Goal: Task Accomplishment & Management: Use online tool/utility

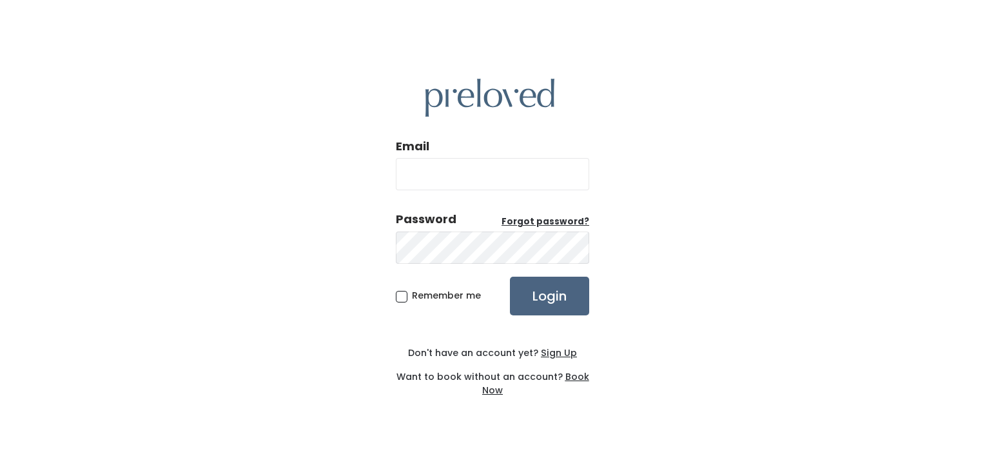
type input "[EMAIL_ADDRESS][DOMAIN_NAME]"
click at [531, 291] on input "Login" at bounding box center [549, 295] width 79 height 39
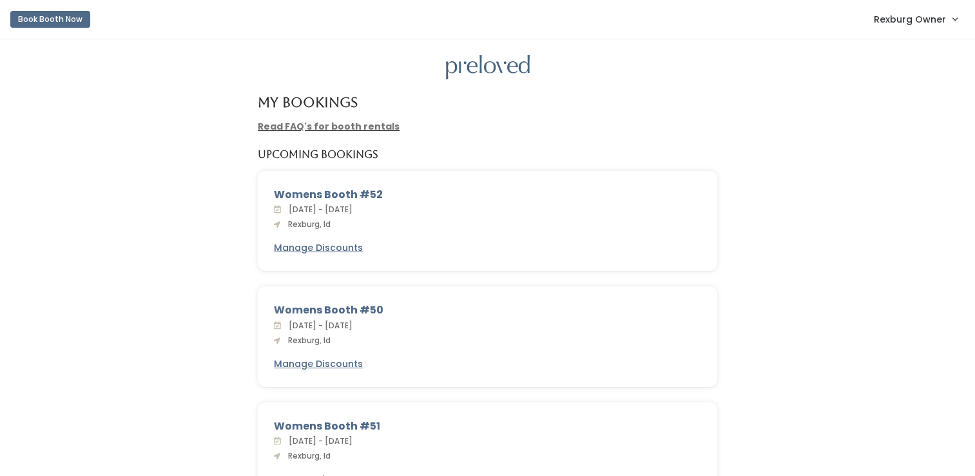
click at [884, 22] on span "Rexburg Owner" at bounding box center [910, 19] width 72 height 14
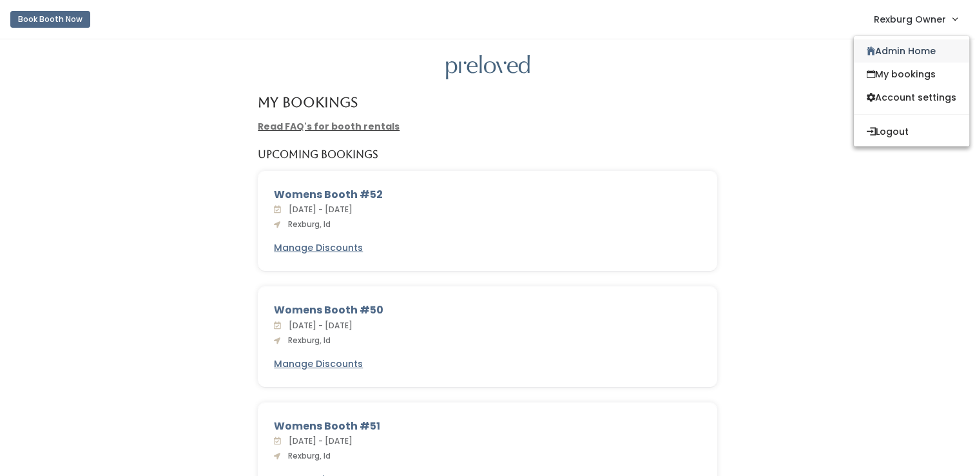
click at [887, 59] on link "Admin Home" at bounding box center [911, 50] width 115 height 23
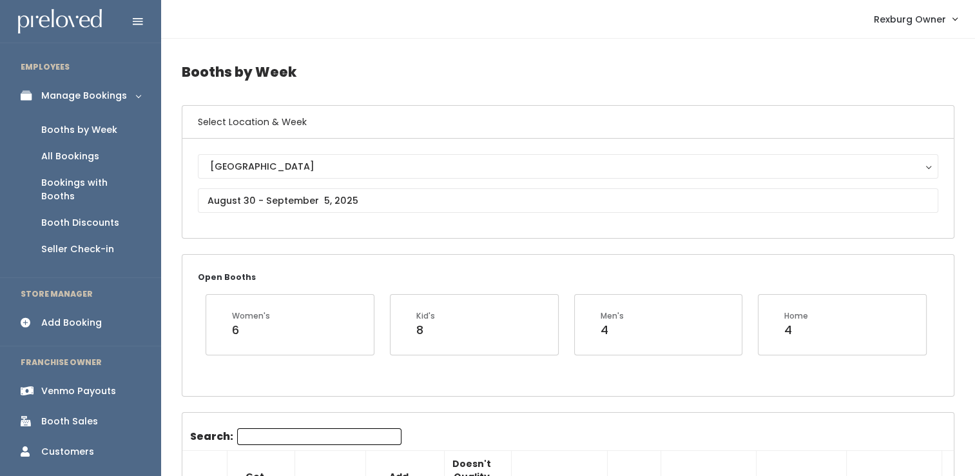
click at [30, 376] on link "Venmo Payouts" at bounding box center [80, 390] width 161 height 29
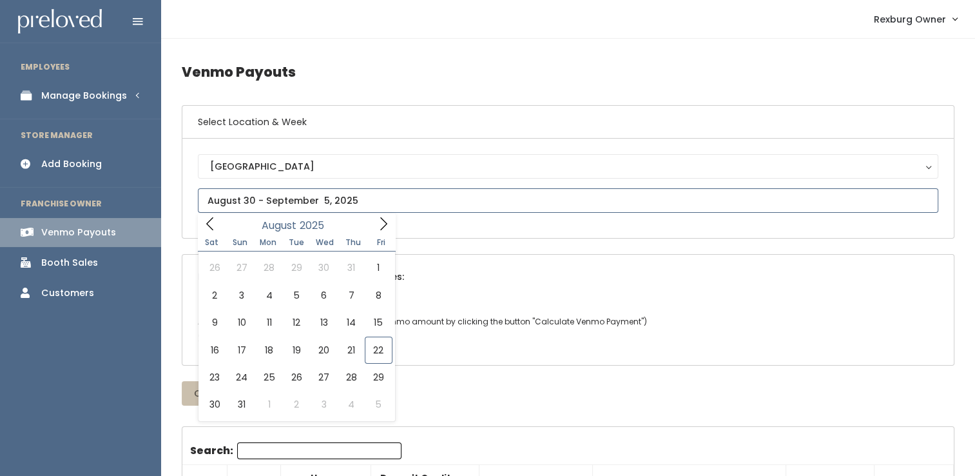
type input "August 16 to August 22"
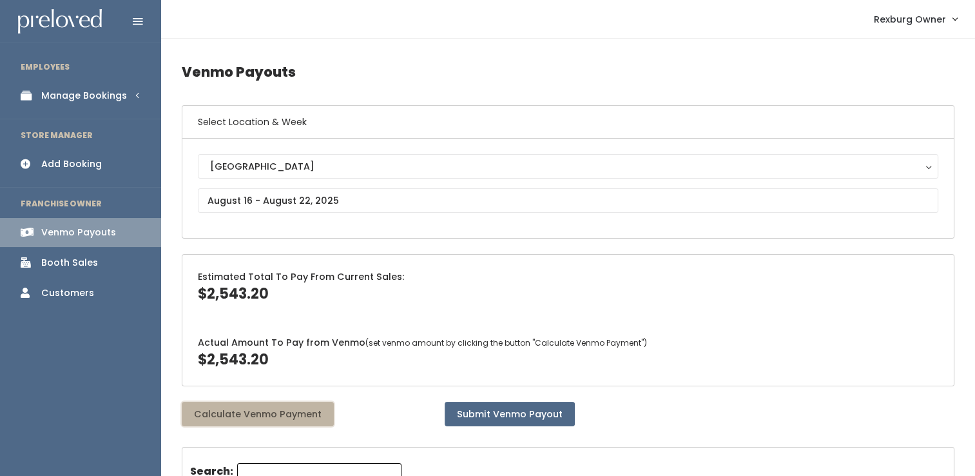
click at [267, 419] on button "Calculate Venmo Payment" at bounding box center [258, 413] width 152 height 24
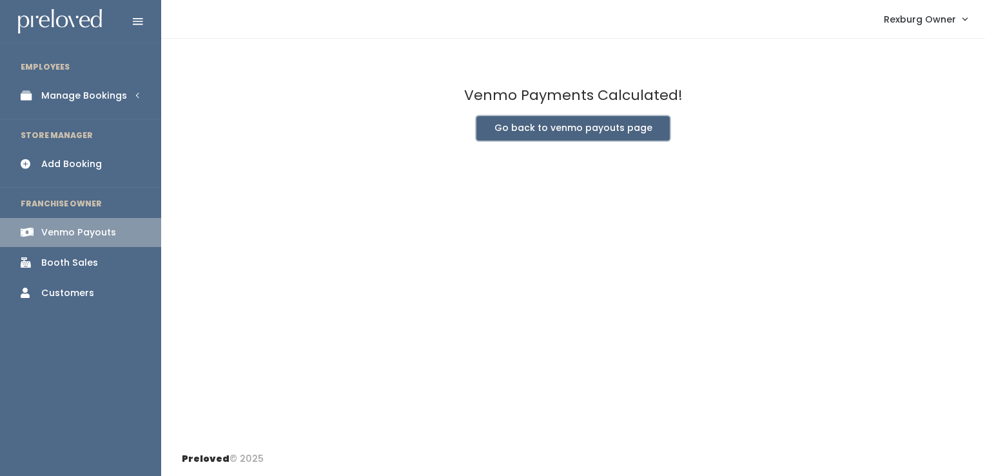
click at [559, 138] on button "Go back to venmo payouts page" at bounding box center [572, 128] width 193 height 24
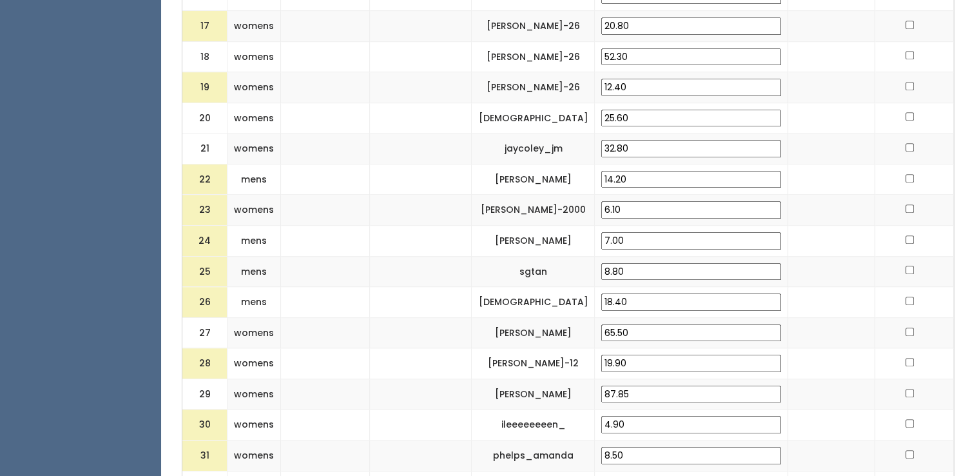
scroll to position [1020, 0]
click at [697, 231] on input "7.00" at bounding box center [691, 239] width 180 height 17
type input "7"
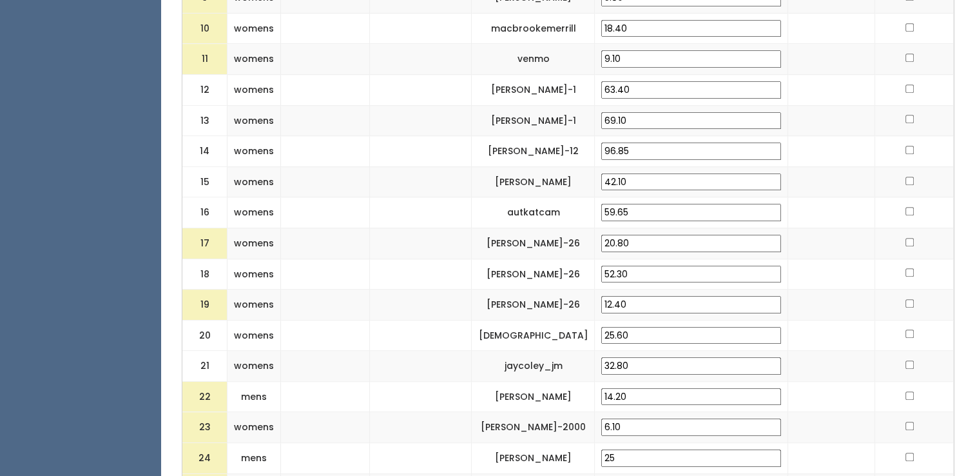
scroll to position [801, 0]
type input "25"
click at [850, 270] on td at bounding box center [831, 274] width 87 height 31
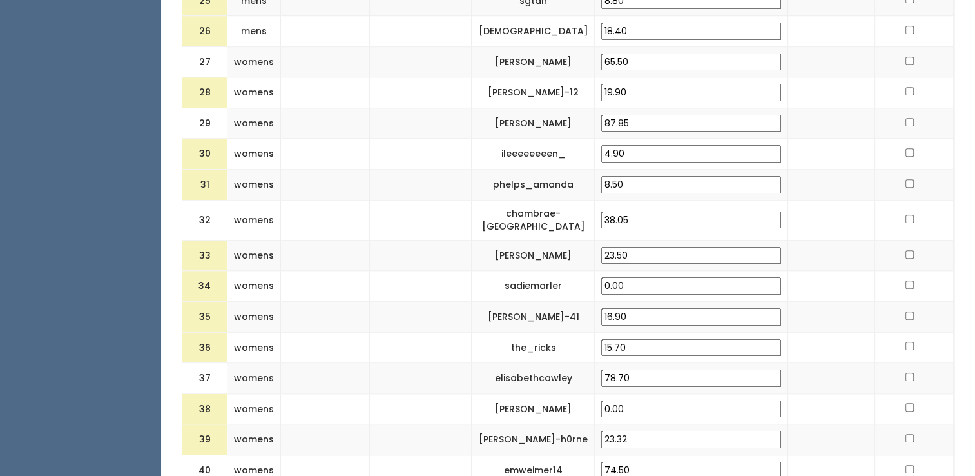
scroll to position [1292, 0]
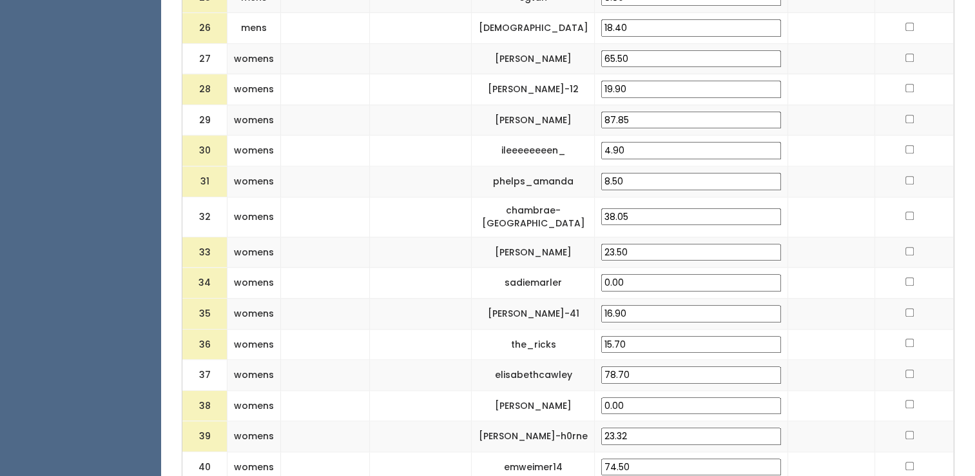
click at [719, 305] on input "16.90" at bounding box center [691, 313] width 180 height 17
type input "1"
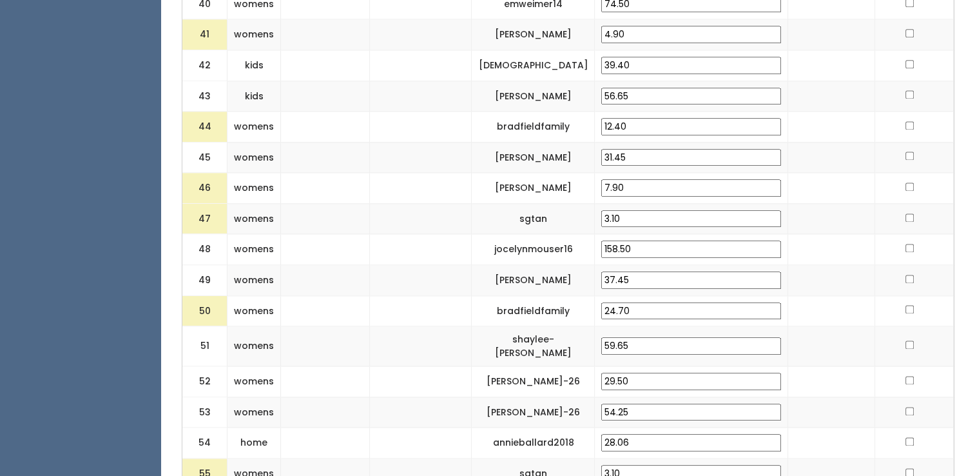
scroll to position [1849, 0]
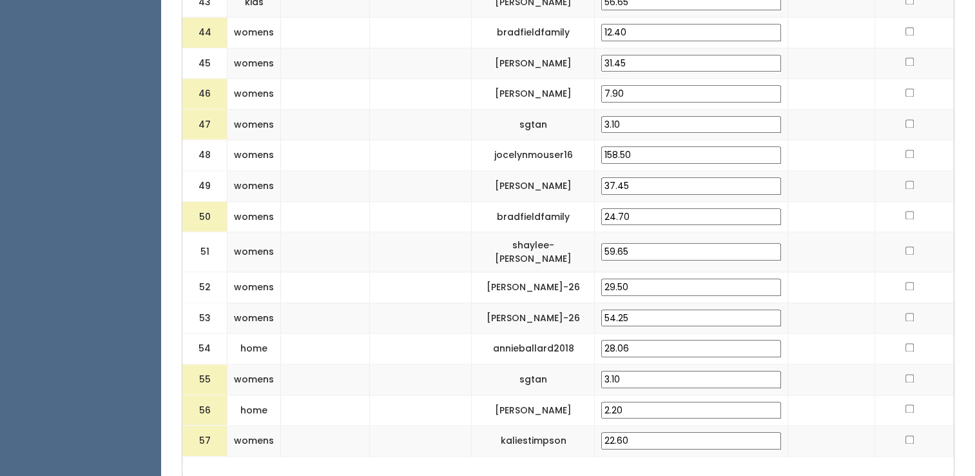
type input "25"
drag, startPoint x: 782, startPoint y: 280, endPoint x: 809, endPoint y: 387, distance: 110.8
click at [809, 394] on td at bounding box center [831, 409] width 87 height 31
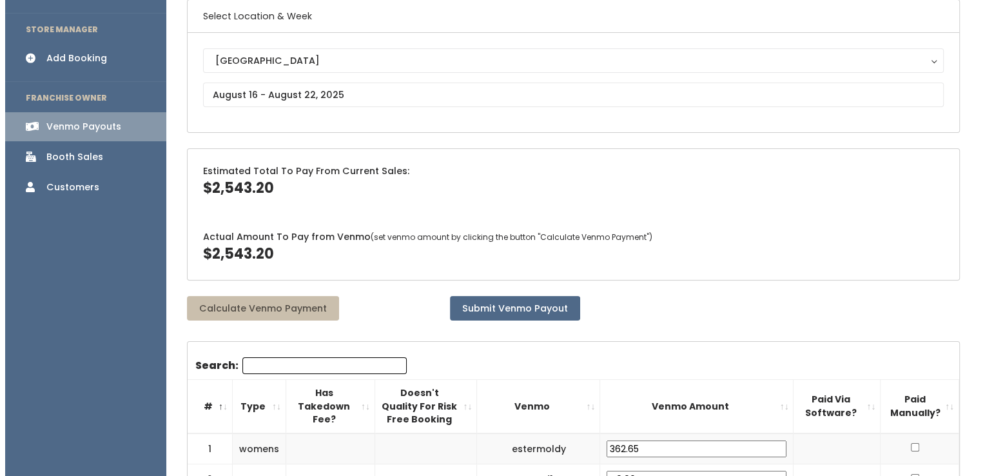
scroll to position [0, 0]
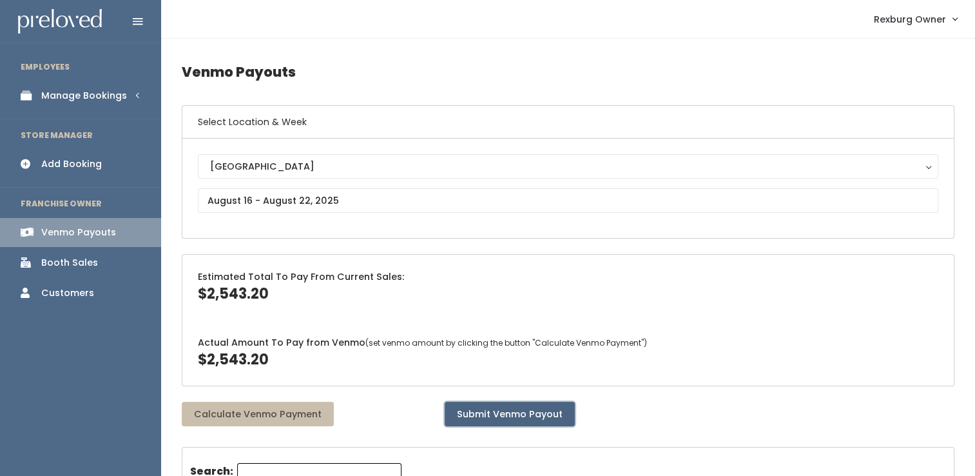
click at [452, 412] on button "Submit Venmo Payout" at bounding box center [510, 413] width 130 height 24
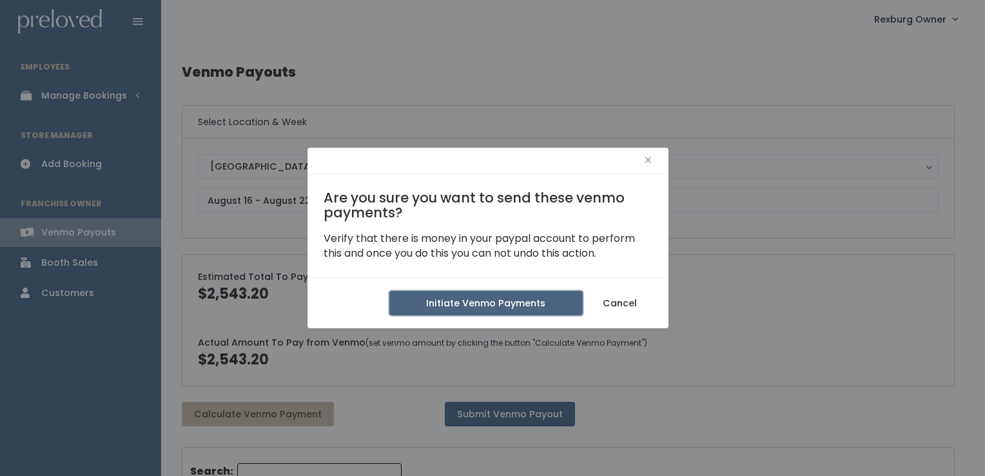
click at [484, 300] on button "Initiate Venmo Payments" at bounding box center [485, 303] width 193 height 24
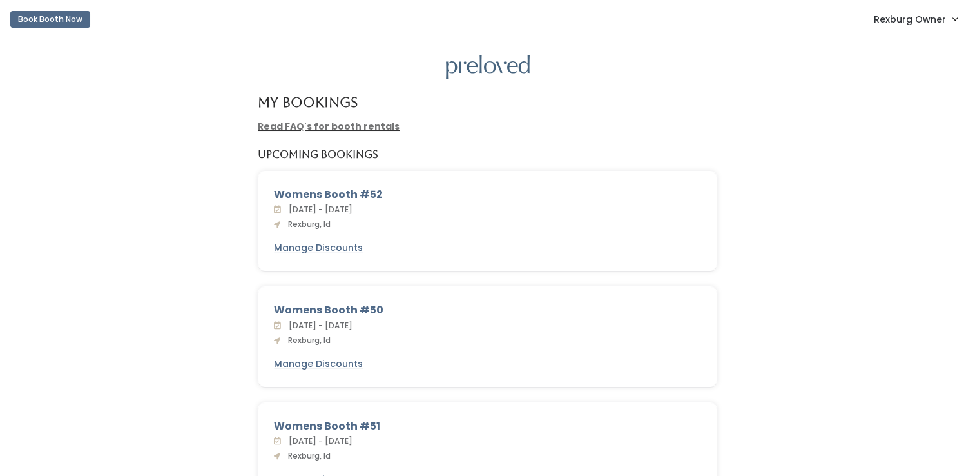
click at [907, 30] on link "Rexburg Owner" at bounding box center [915, 19] width 109 height 28
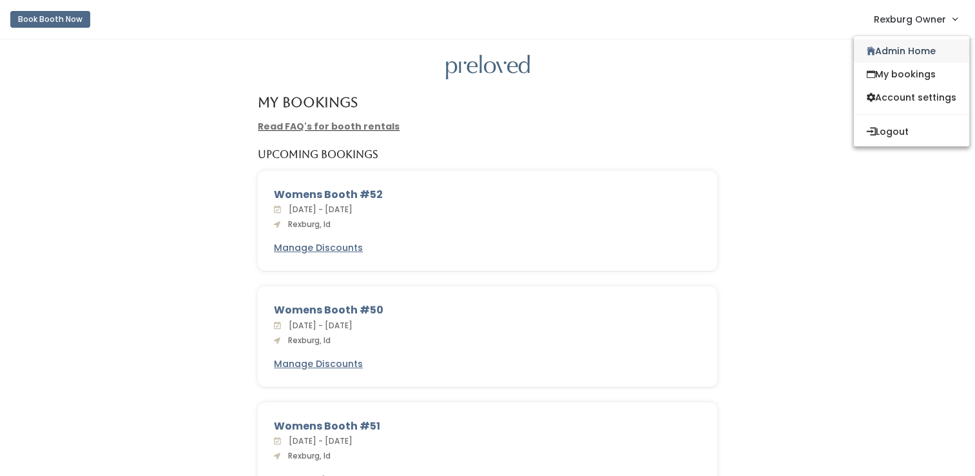
click at [916, 48] on link "Admin Home" at bounding box center [911, 50] width 115 height 23
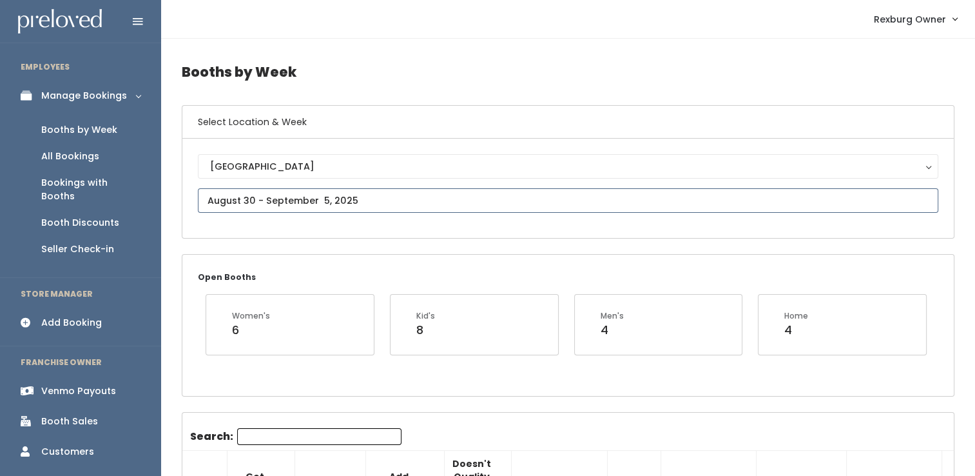
click at [630, 192] on input "text" at bounding box center [568, 200] width 740 height 24
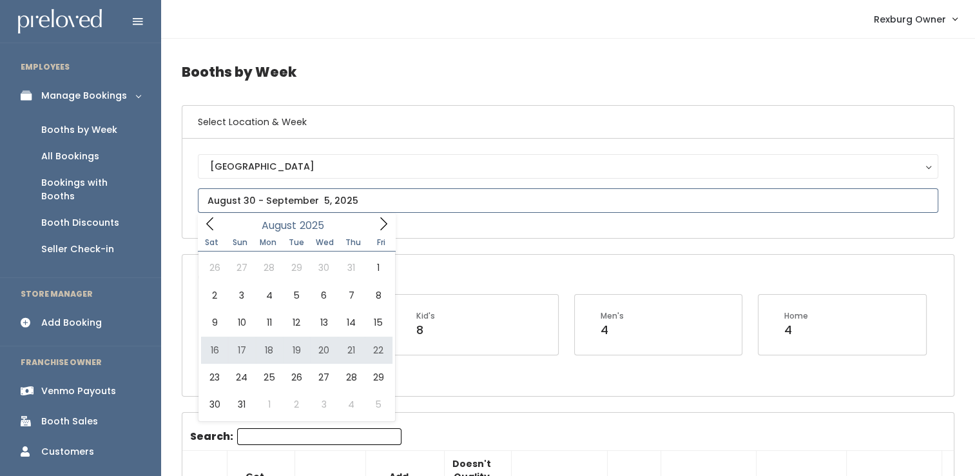
type input "August 16 to August 22"
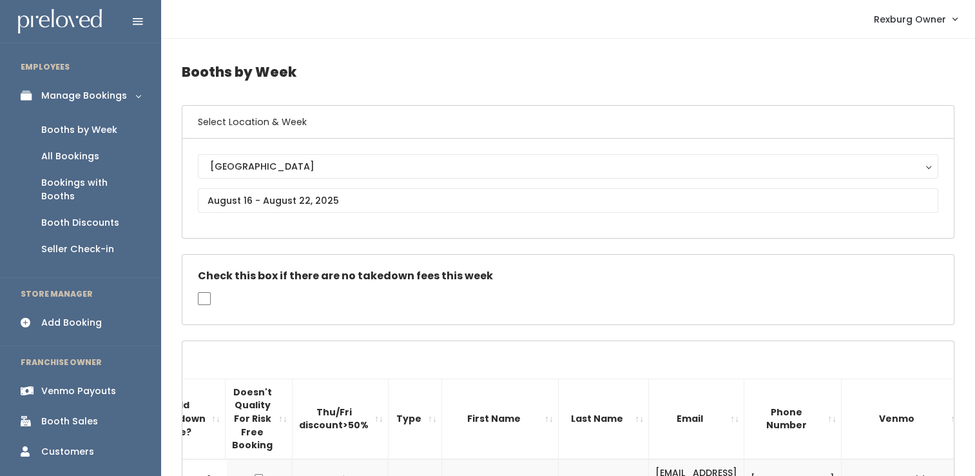
click at [119, 215] on link "Booth Discounts" at bounding box center [80, 222] width 161 height 26
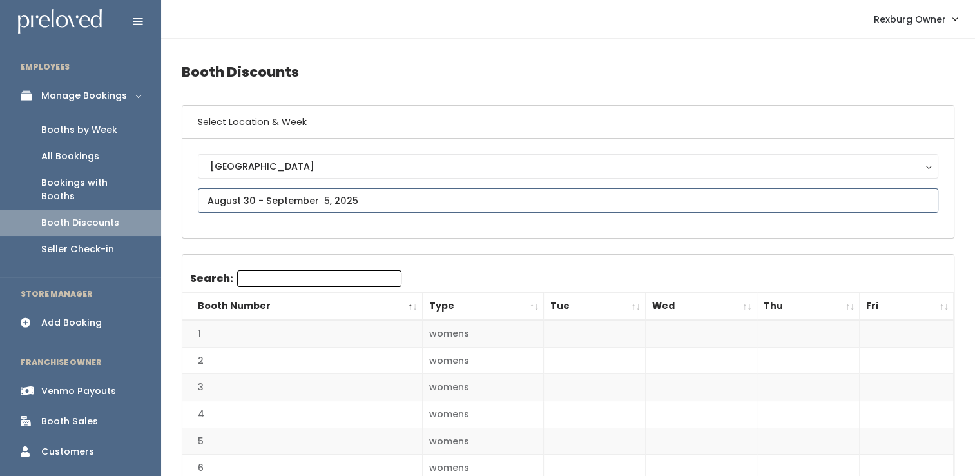
click at [273, 195] on input "text" at bounding box center [568, 200] width 740 height 24
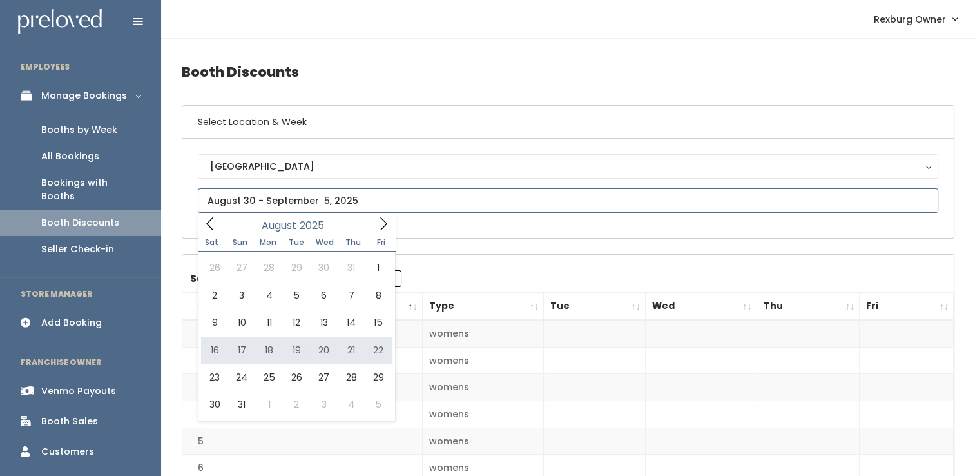
type input "August 16 to August 22"
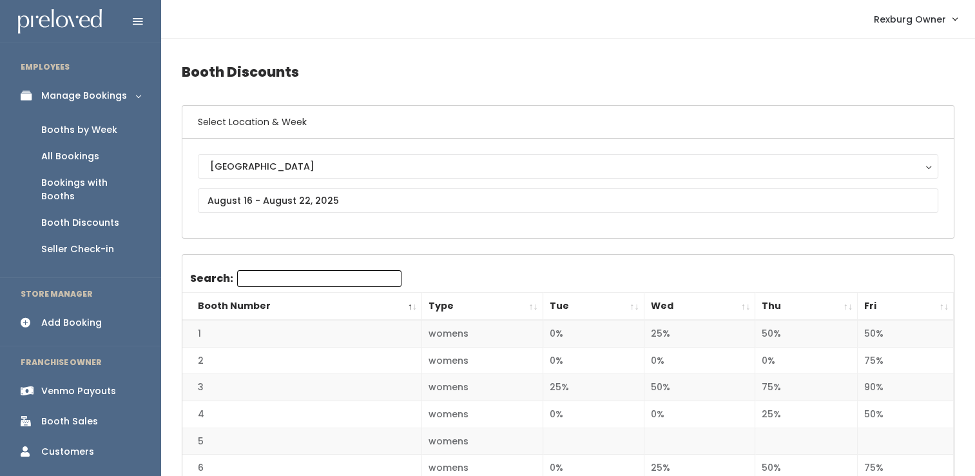
click at [946, 305] on th "Fri" at bounding box center [906, 307] width 96 height 28
click at [943, 306] on th "Fri" at bounding box center [906, 307] width 96 height 28
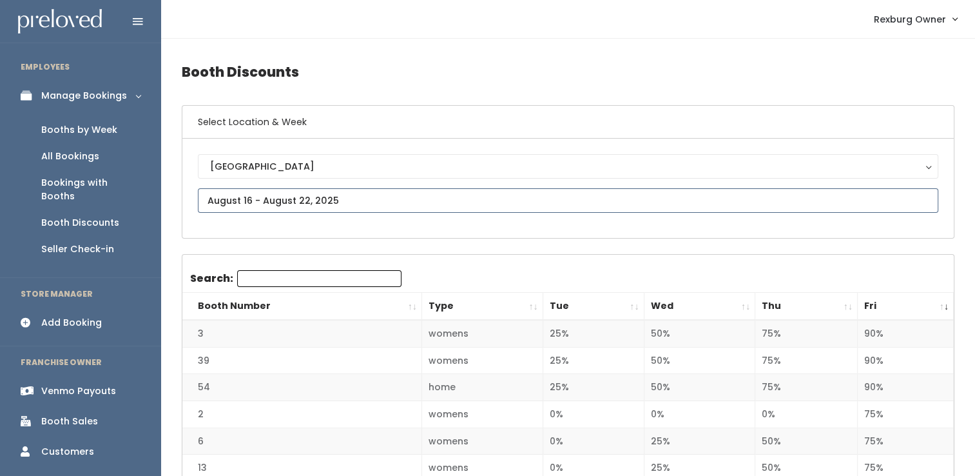
click at [246, 197] on input "text" at bounding box center [568, 200] width 740 height 24
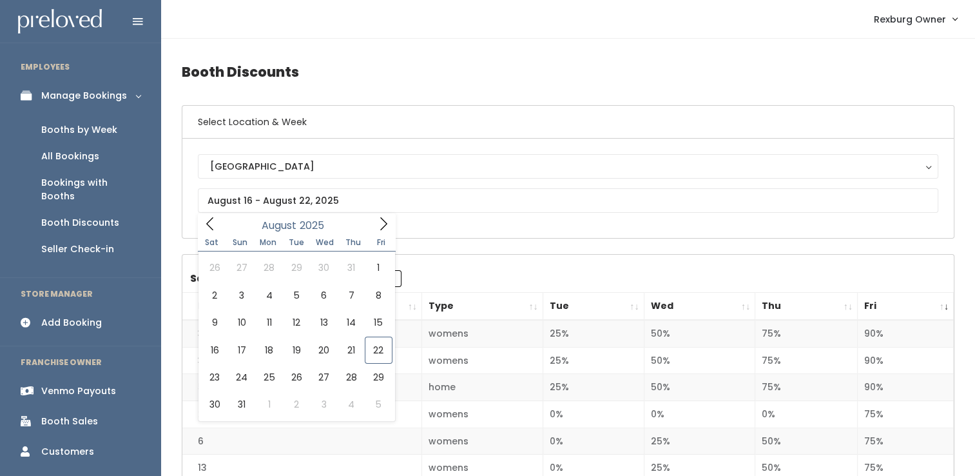
click at [85, 130] on div "Booths by Week" at bounding box center [79, 130] width 76 height 14
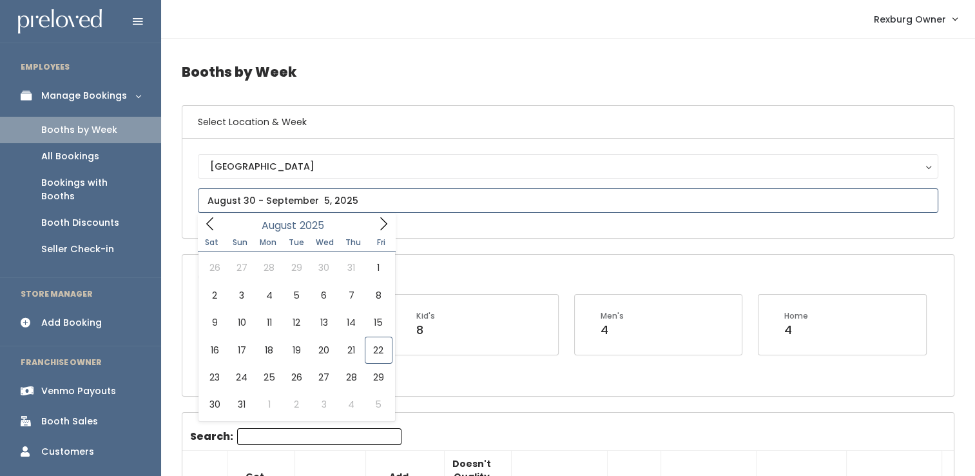
click at [307, 207] on input "text" at bounding box center [568, 200] width 740 height 24
type input "[DATE] to [DATE]"
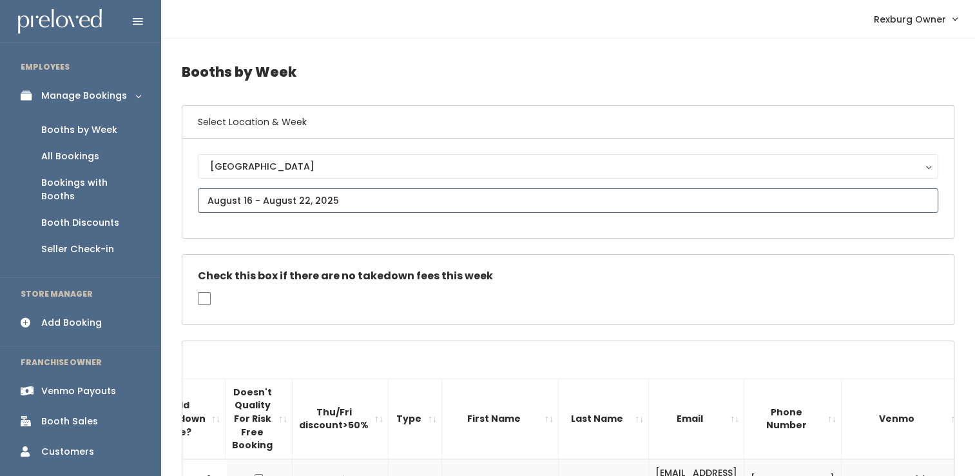
click at [233, 200] on input "text" at bounding box center [568, 200] width 740 height 24
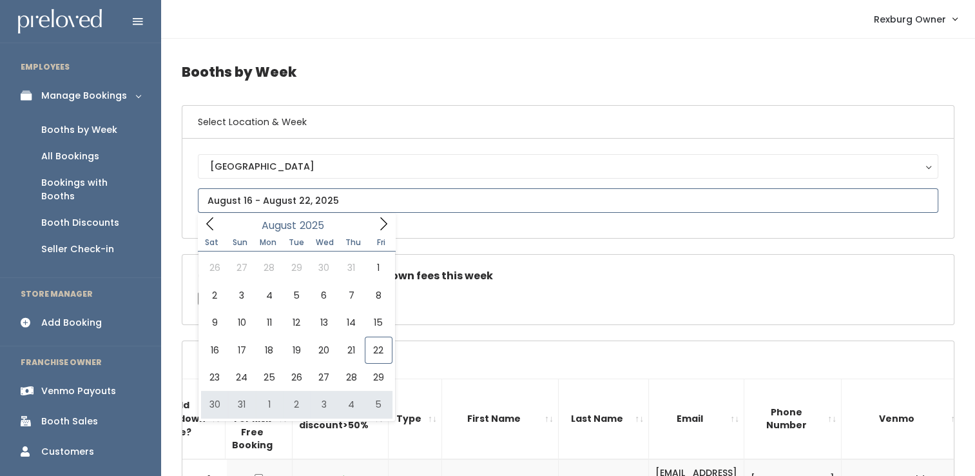
type input "August 30 to September 5"
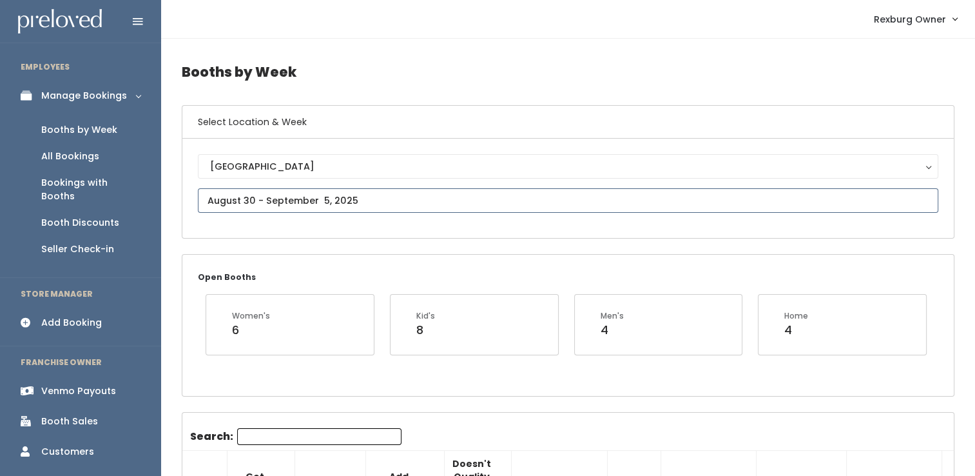
click at [467, 202] on input "text" at bounding box center [568, 200] width 740 height 24
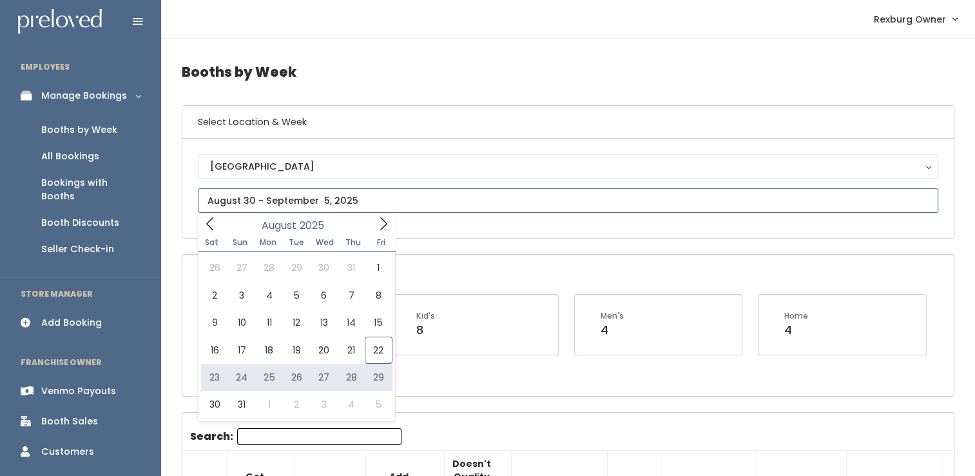
type input "[DATE] to [DATE]"
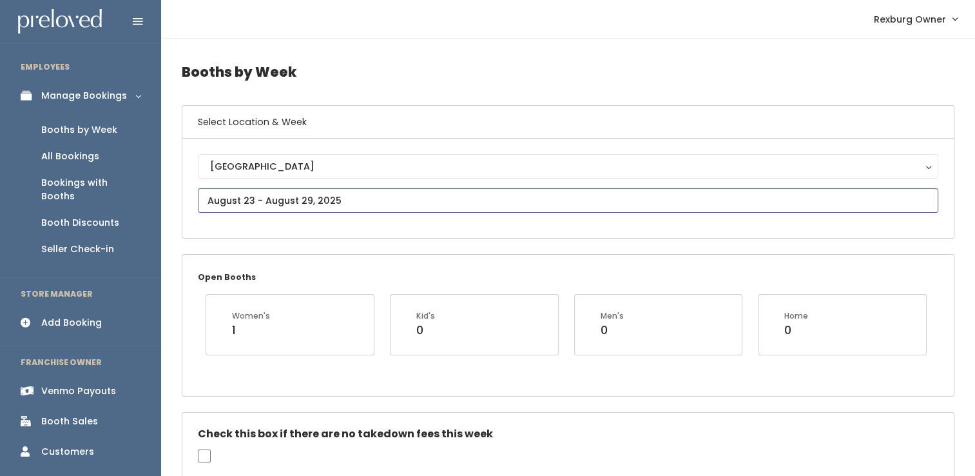
click at [387, 194] on input "text" at bounding box center [568, 200] width 740 height 24
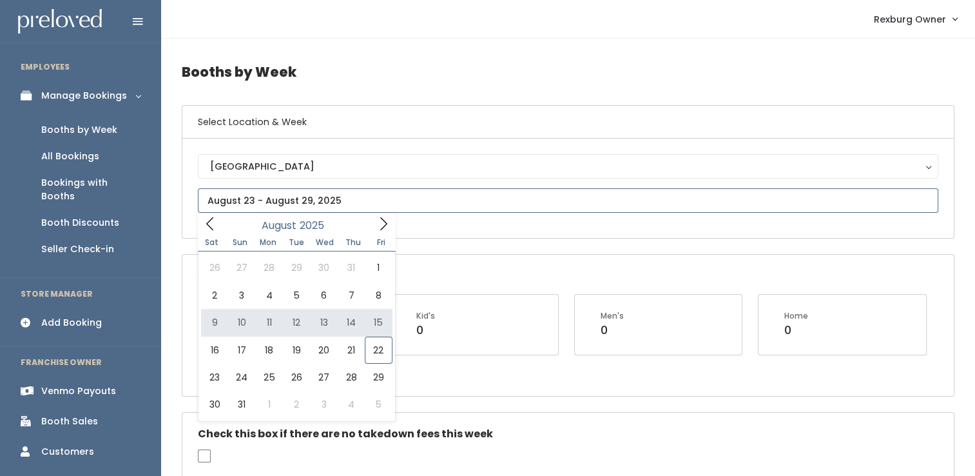
type input "August 9 to August 15"
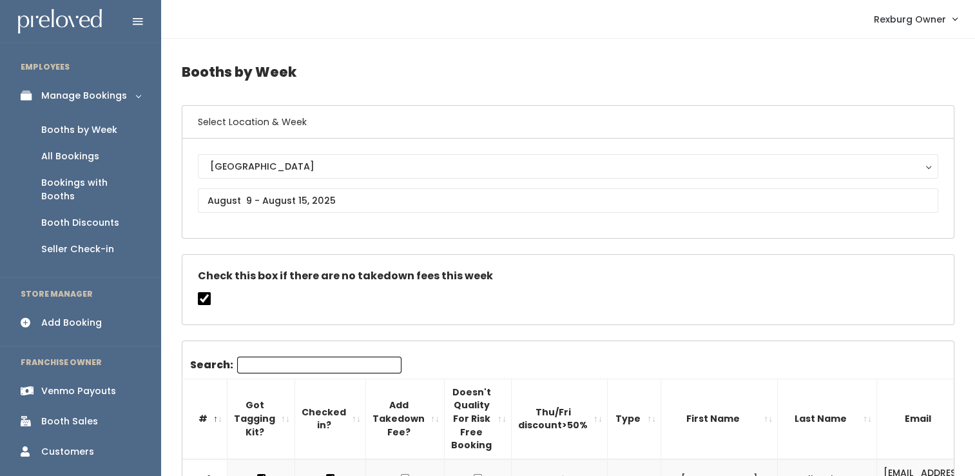
drag, startPoint x: 188, startPoint y: 360, endPoint x: 489, endPoint y: 320, distance: 303.6
copy div "Search: # Got Tagging Kit? Checked in? Add Takedown Fee? Doesn't Quality For Ri…"
click at [293, 188] on div "[GEOGRAPHIC_DATA] [GEOGRAPHIC_DATA]" at bounding box center [568, 188] width 740 height 68
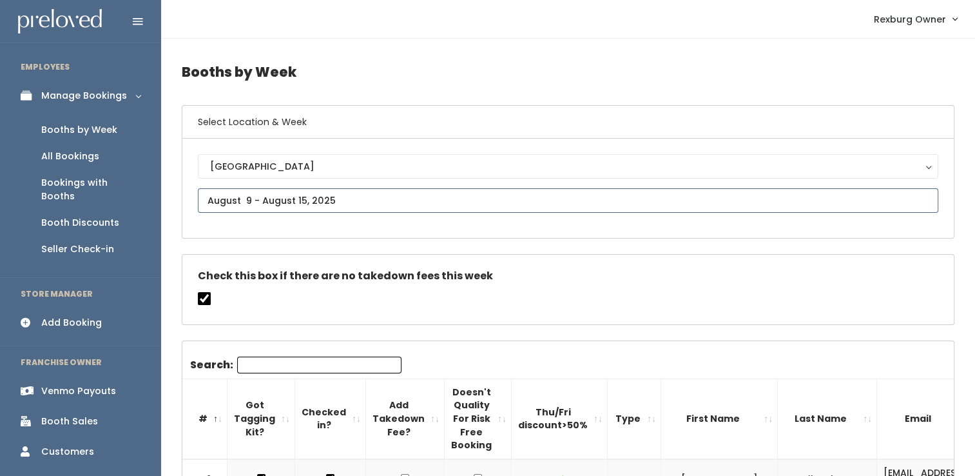
click at [291, 200] on input "text" at bounding box center [568, 200] width 740 height 24
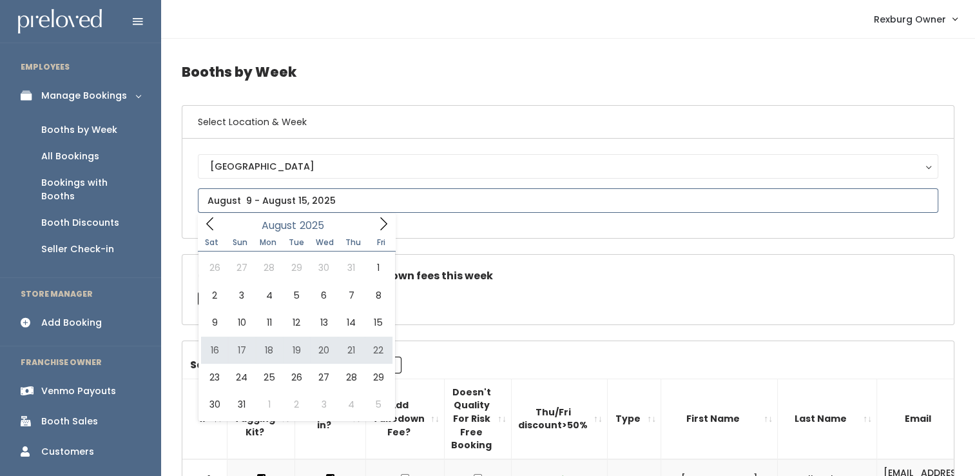
type input "[DATE] to [DATE]"
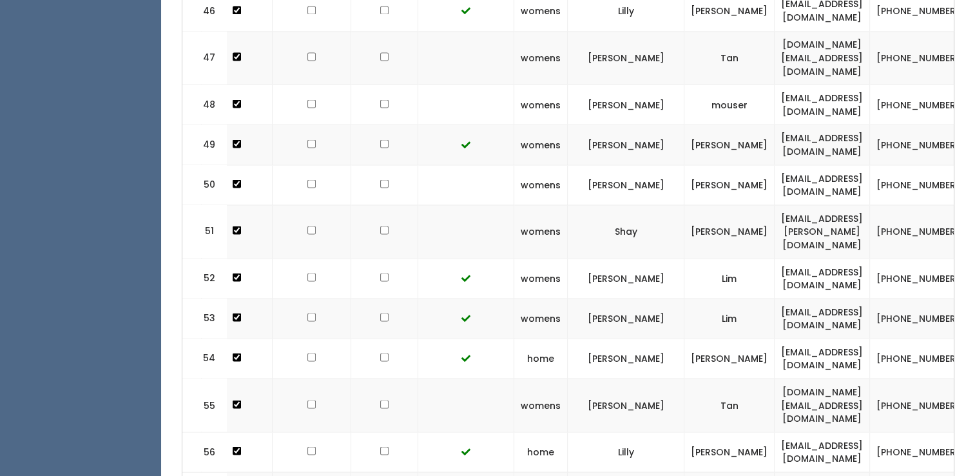
scroll to position [0, 219]
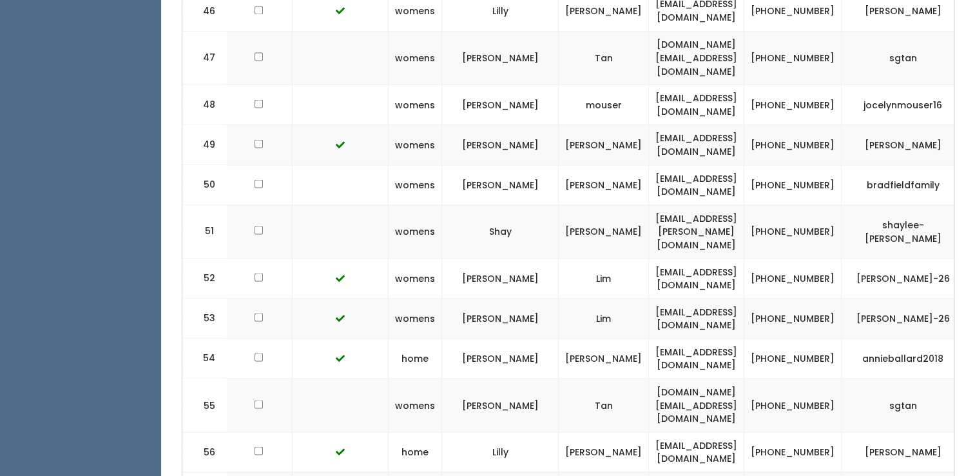
drag, startPoint x: 192, startPoint y: 354, endPoint x: 963, endPoint y: 390, distance: 771.4
copy div
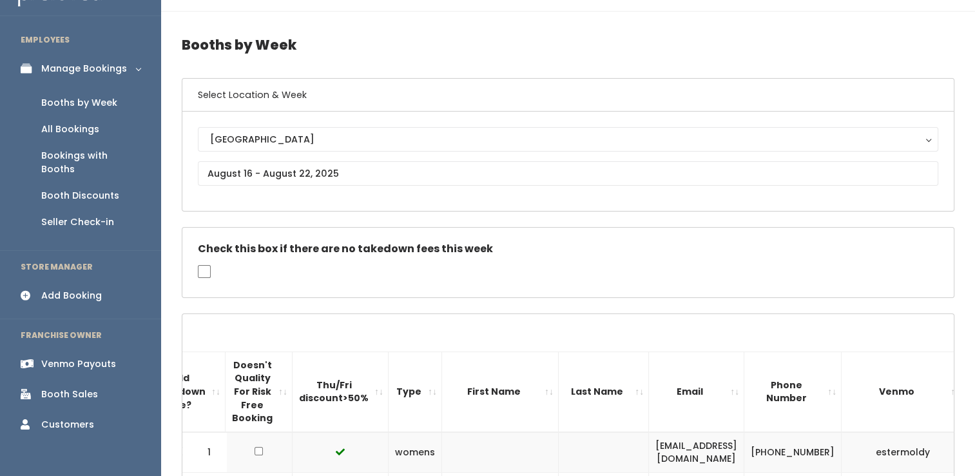
scroll to position [0, 0]
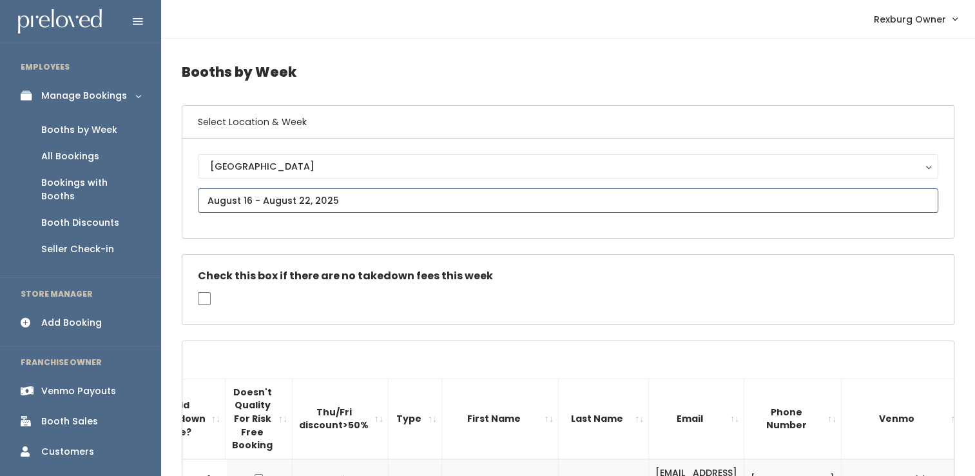
click at [319, 197] on input "text" at bounding box center [568, 200] width 740 height 24
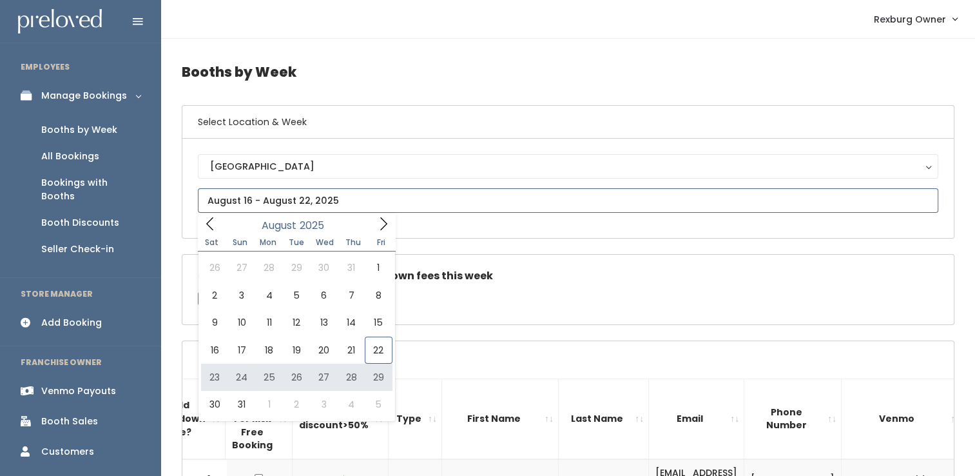
type input "August 23 to August 29"
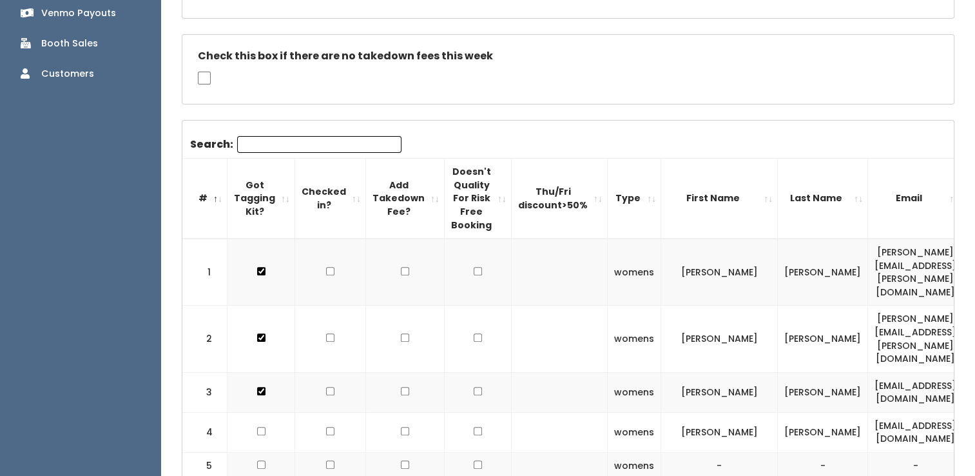
scroll to position [307, 0]
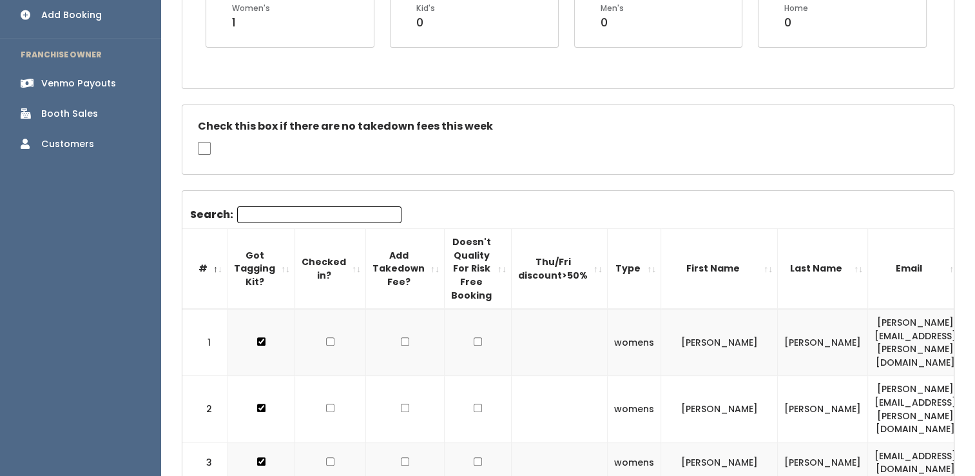
drag, startPoint x: 189, startPoint y: 137, endPoint x: 518, endPoint y: 304, distance: 369.4
copy div "count>50% Type First Name Last Name Email Phone Number [PERSON_NAME] 1 womens […"
